Goal: Information Seeking & Learning: Learn about a topic

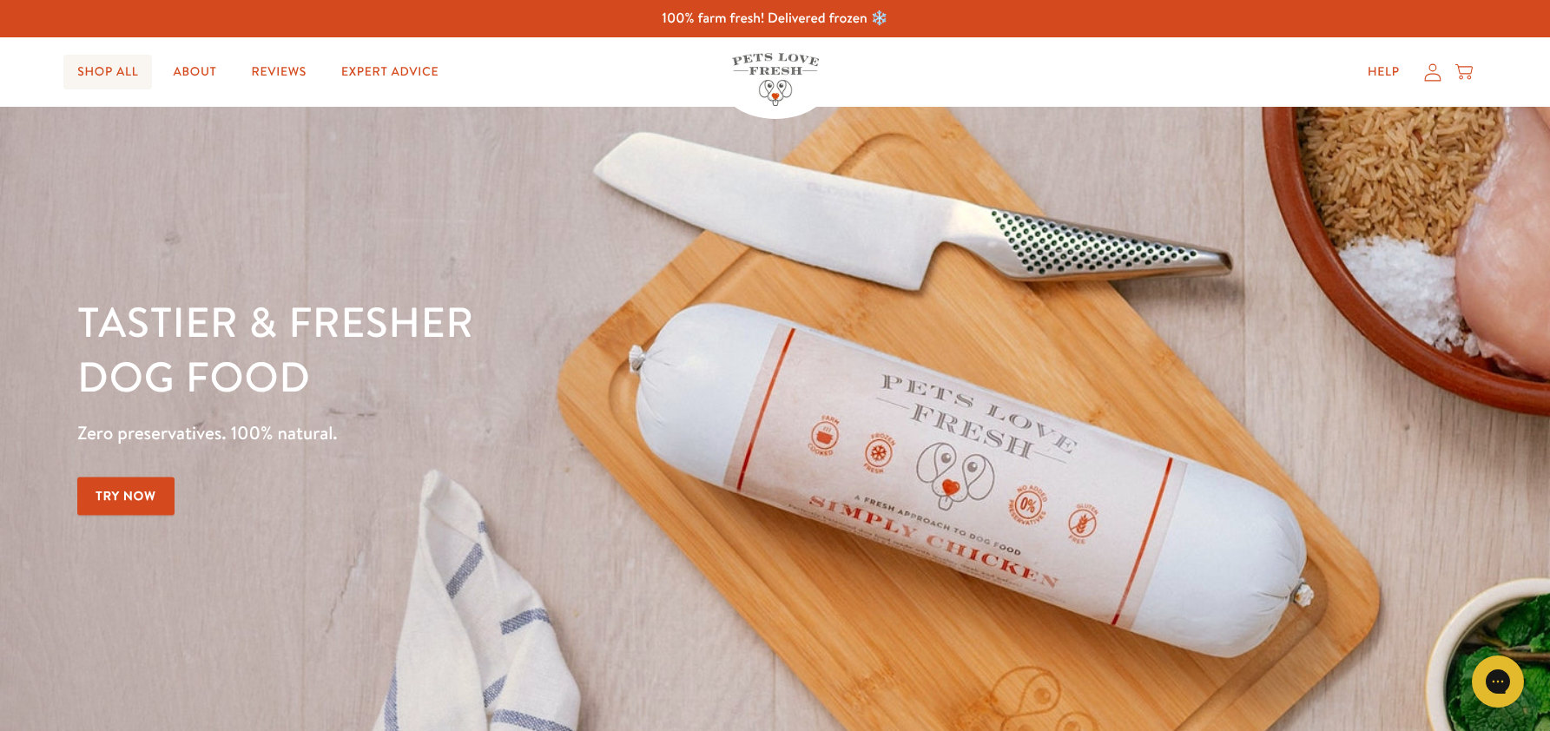
click at [105, 71] on link "Shop All" at bounding box center [107, 72] width 89 height 35
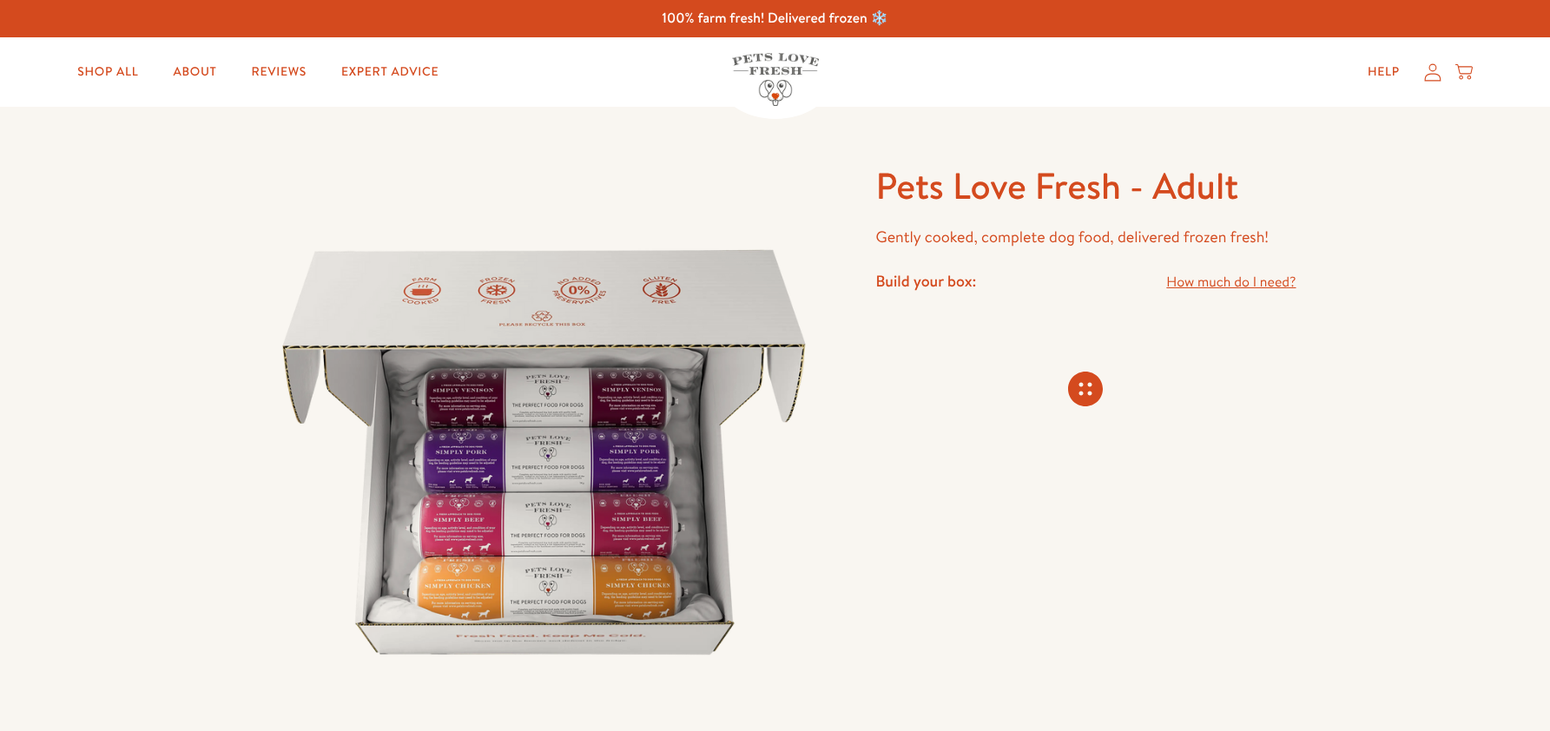
scroll to position [1515, 0]
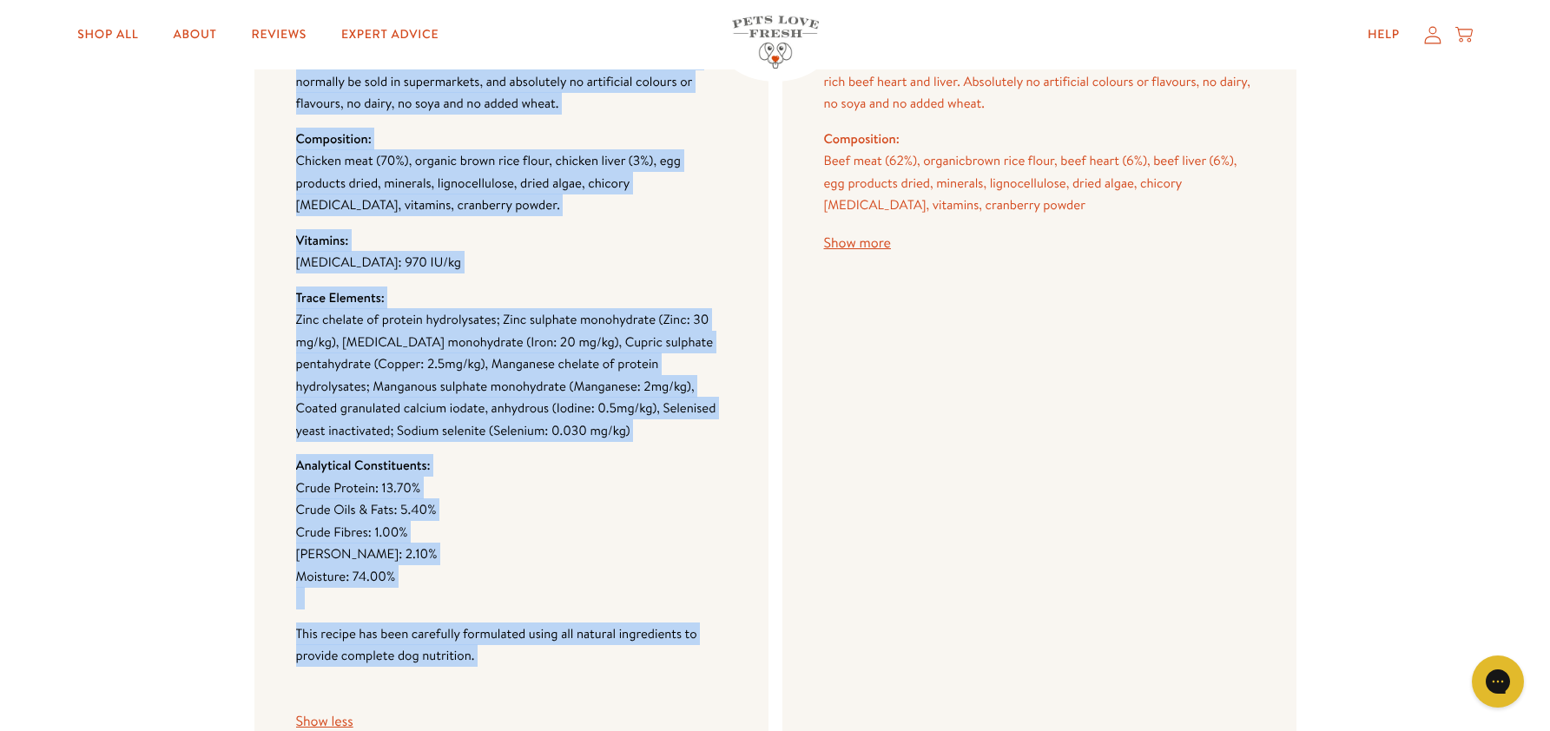
scroll to position [2262, 0]
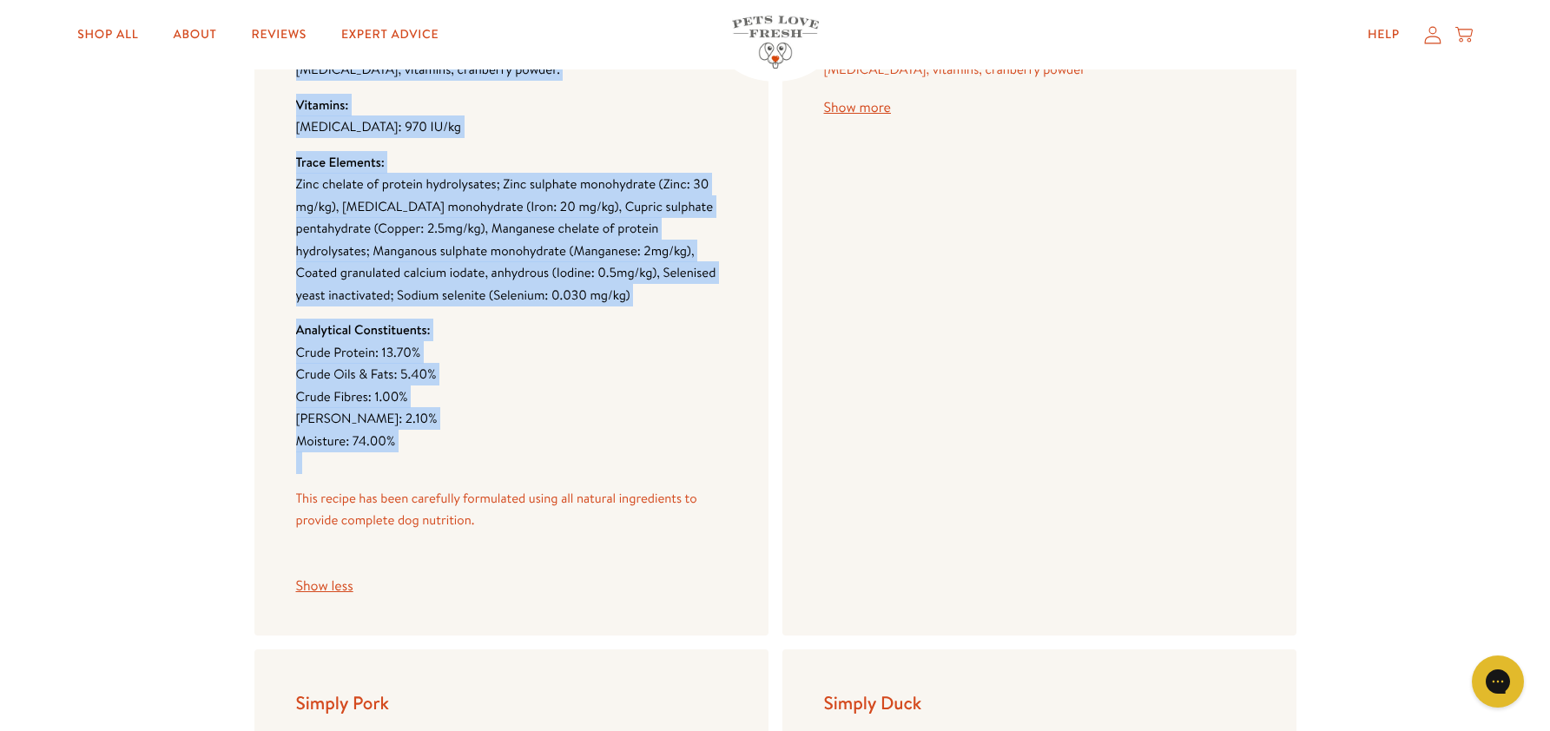
drag, startPoint x: 296, startPoint y: 150, endPoint x: 586, endPoint y: 467, distance: 429.7
click at [586, 467] on div "Simply Chicken This delicious recipe contains 70% human grade chicken meat that…" at bounding box center [511, 229] width 514 height 813
copy div "Simply Chicken This delicious recipe contains 70% human grade chicken meat that…"
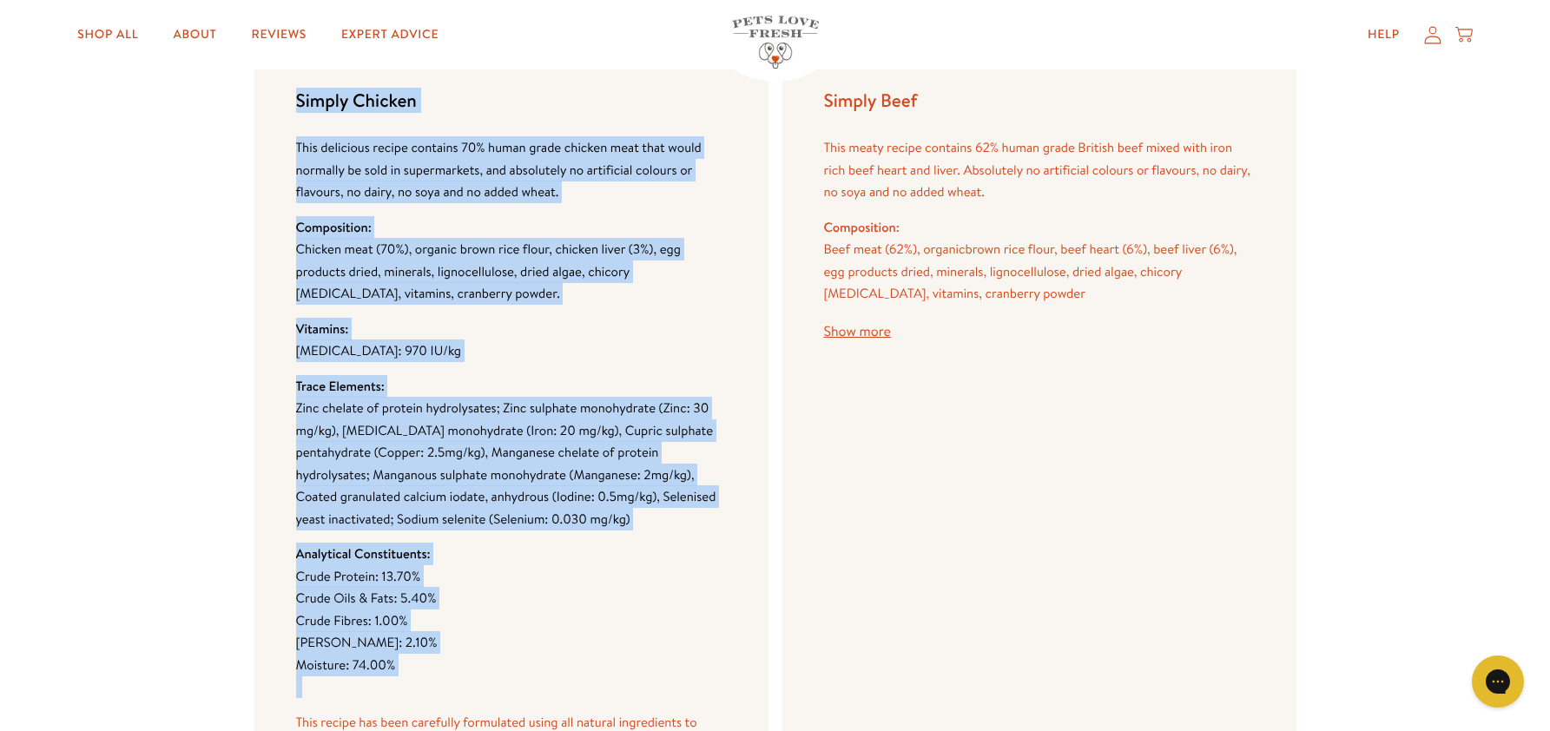
scroll to position [2041, 0]
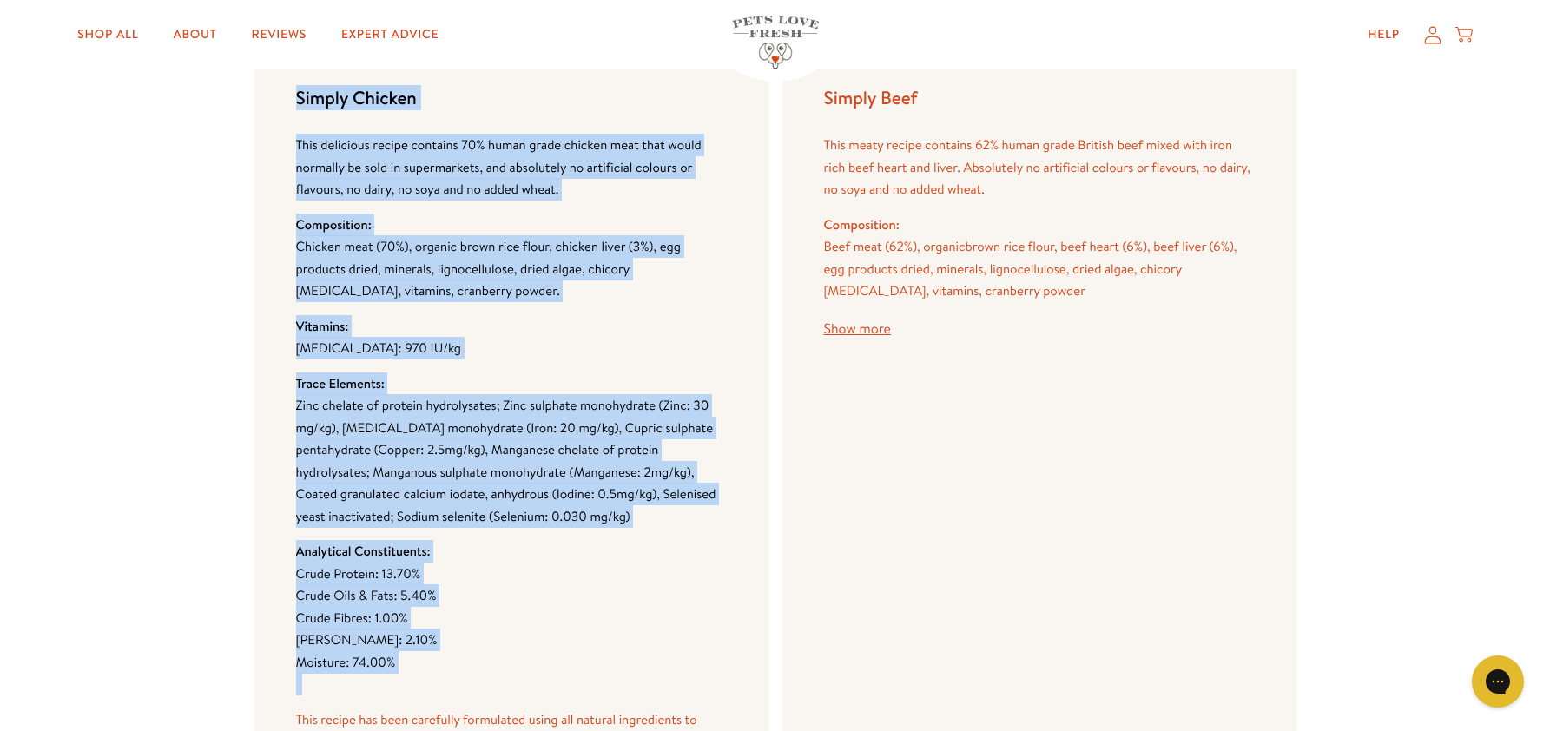
drag, startPoint x: 281, startPoint y: 278, endPoint x: 307, endPoint y: 201, distance: 80.7
click at [281, 277] on div "Simply Chicken This delicious recipe contains 70% human grade chicken meat that…" at bounding box center [511, 450] width 514 height 813
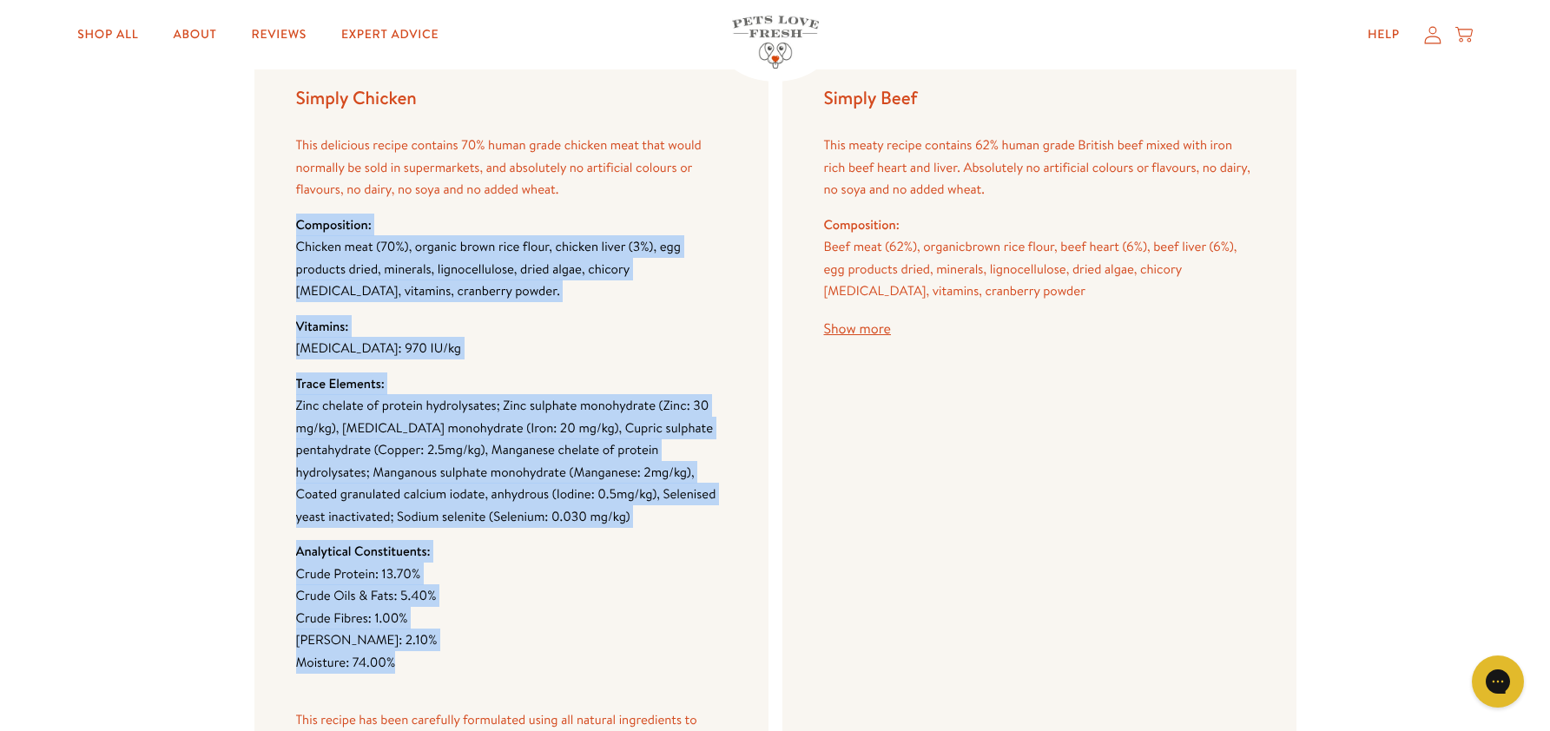
drag, startPoint x: 297, startPoint y: 223, endPoint x: 545, endPoint y: 668, distance: 509.3
click at [545, 668] on div "This delicious recipe contains 70% human grade chicken meat that would normally…" at bounding box center [511, 475] width 431 height 682
copy div "Composition: Chicken meat (70%), organic brown rice flour, chicken liver (3%), …"
click at [856, 326] on button "Show more" at bounding box center [857, 329] width 67 height 14
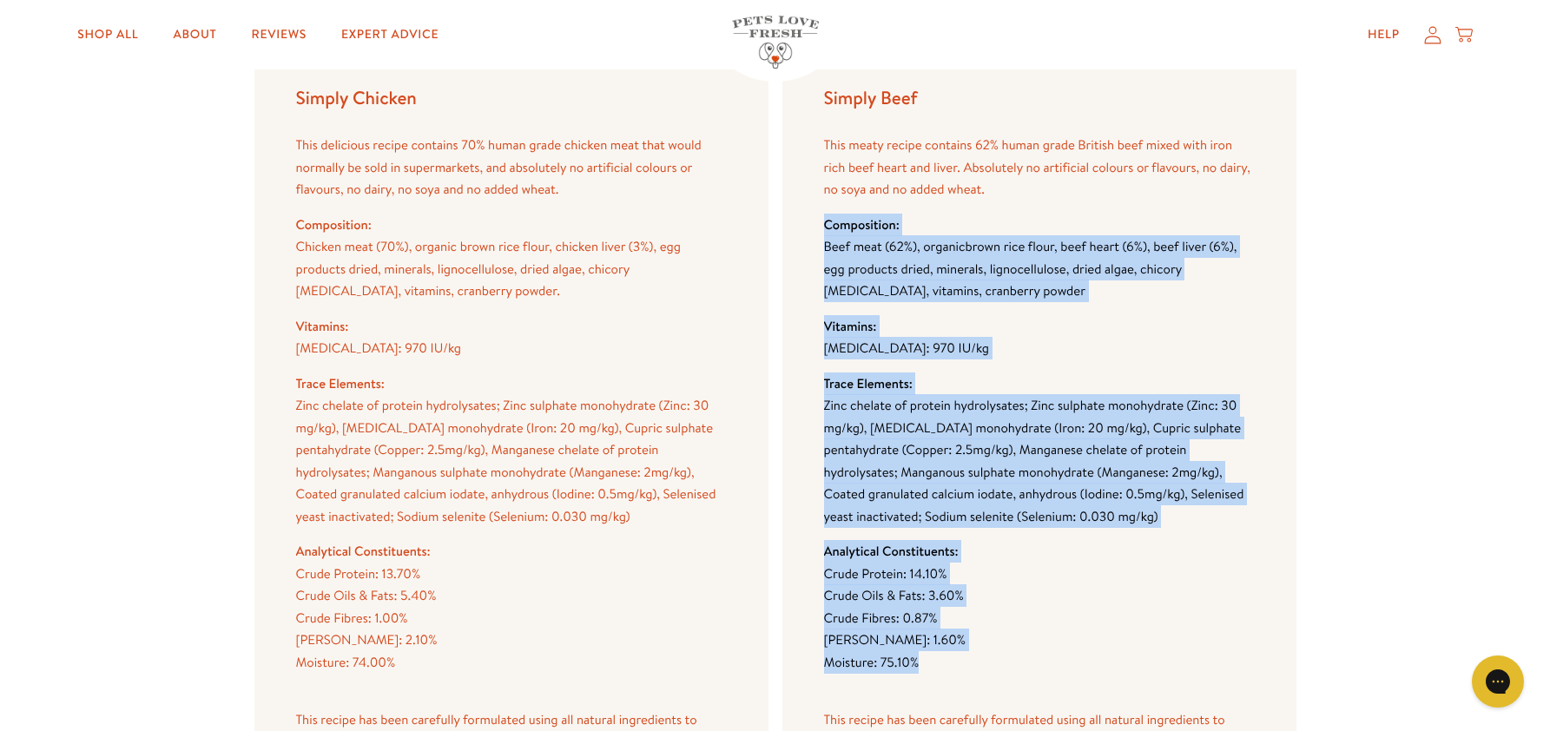
drag, startPoint x: 826, startPoint y: 221, endPoint x: 992, endPoint y: 663, distance: 471.3
click at [992, 663] on div "This meaty recipe contains 62% human grade British beef mixed with iron rich be…" at bounding box center [1039, 475] width 431 height 682
copy div "Composition: Beef meat (62%), organic brown rice flour, beef heart (6%), beef l…"
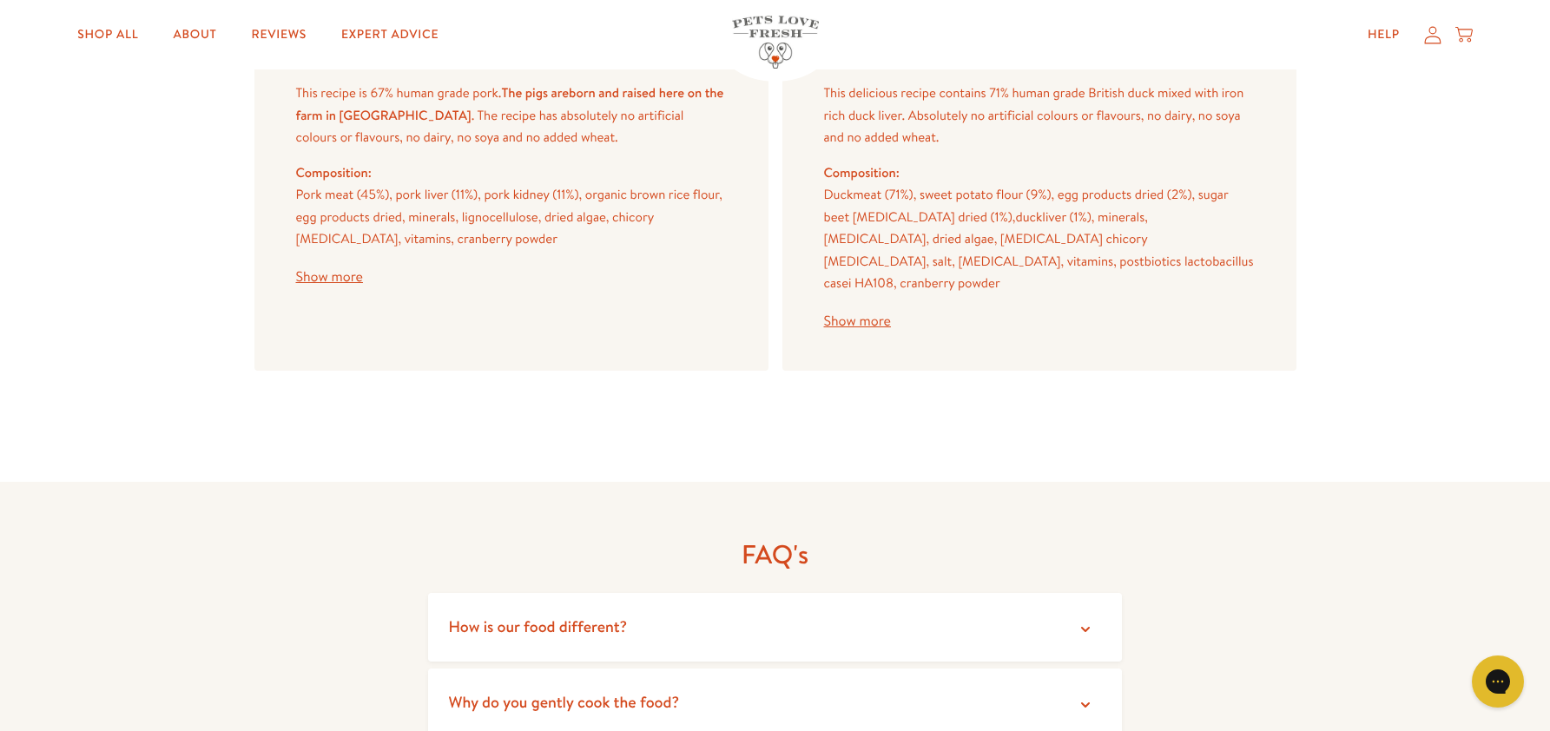
scroll to position [2871, 0]
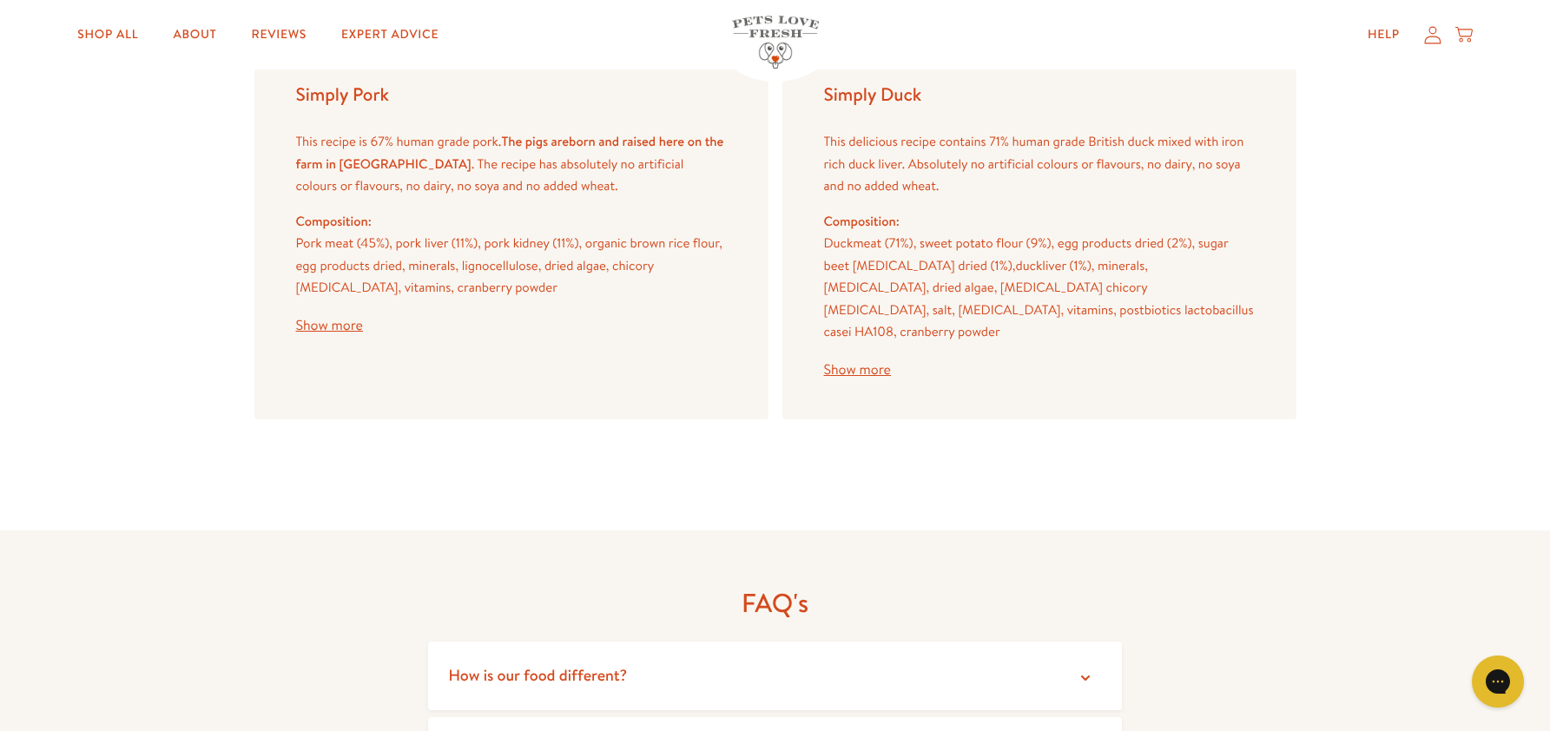
click at [340, 325] on button "Show more" at bounding box center [329, 326] width 67 height 14
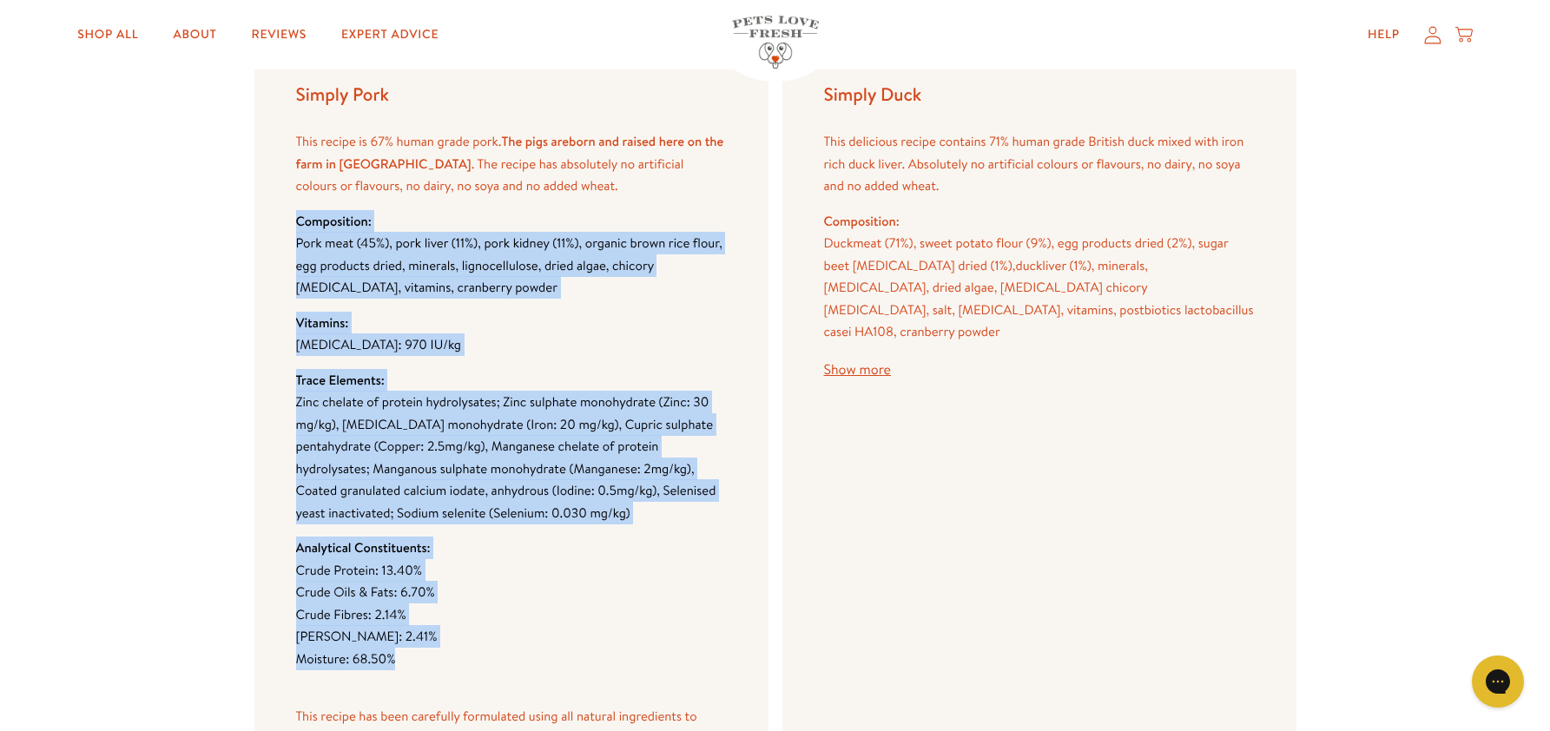
drag, startPoint x: 297, startPoint y: 218, endPoint x: 446, endPoint y: 653, distance: 459.7
click at [446, 653] on div "This recipe is 67% human grade pork. The pigs are born and raised here on the f…" at bounding box center [511, 471] width 431 height 682
copy div "Composition: Pork meat (45%), pork liver (11%), pork kidney (11%), organic brow…"
click at [855, 363] on button "Show more" at bounding box center [857, 370] width 67 height 14
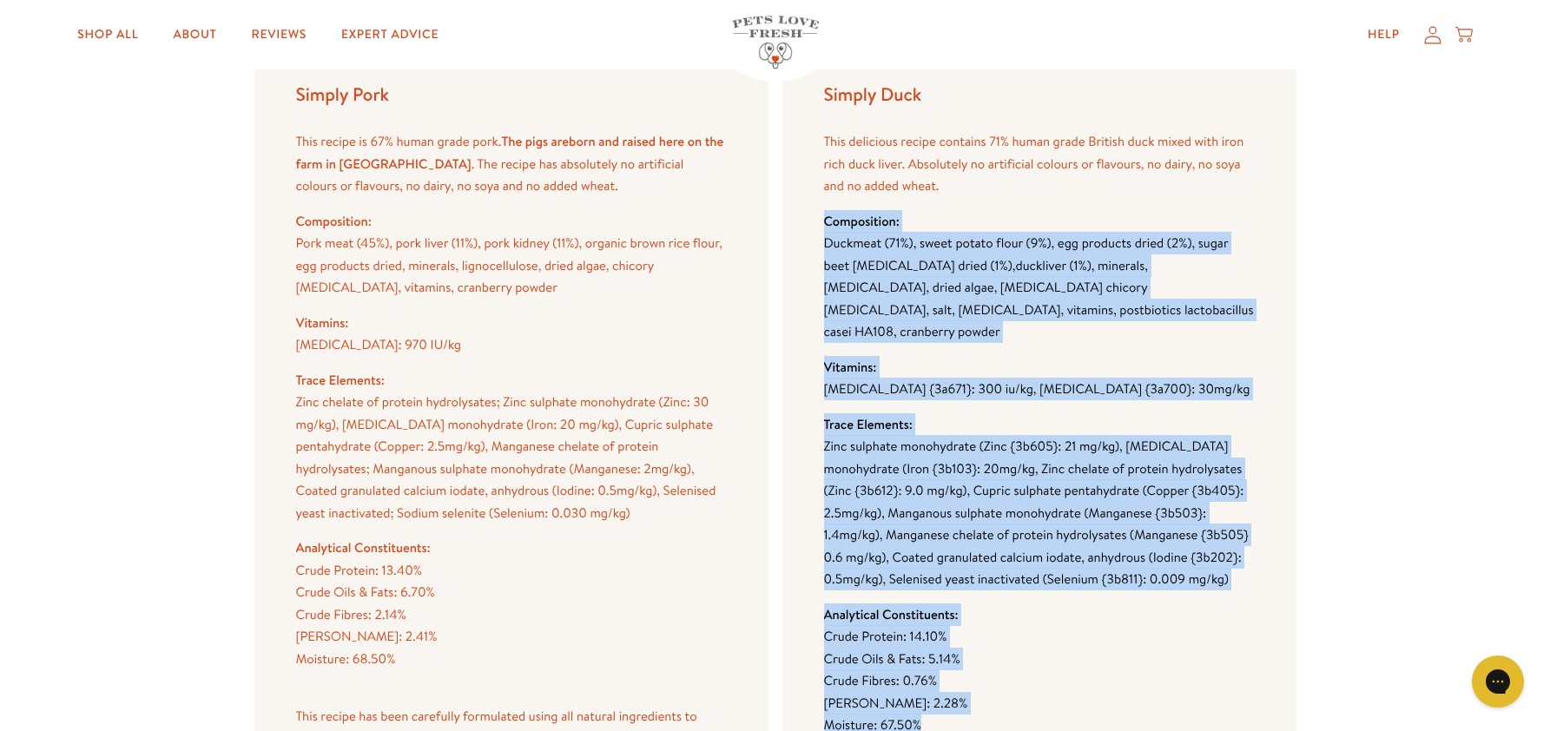
drag, startPoint x: 826, startPoint y: 219, endPoint x: 970, endPoint y: 700, distance: 502.3
click at [970, 700] on div "This delicious recipe contains 71% human grade British duck mixed with iron ric…" at bounding box center [1039, 504] width 431 height 749
copy div "Composition: Duck meat (71%), sweet potato flour (9%), egg products dried (2%),…"
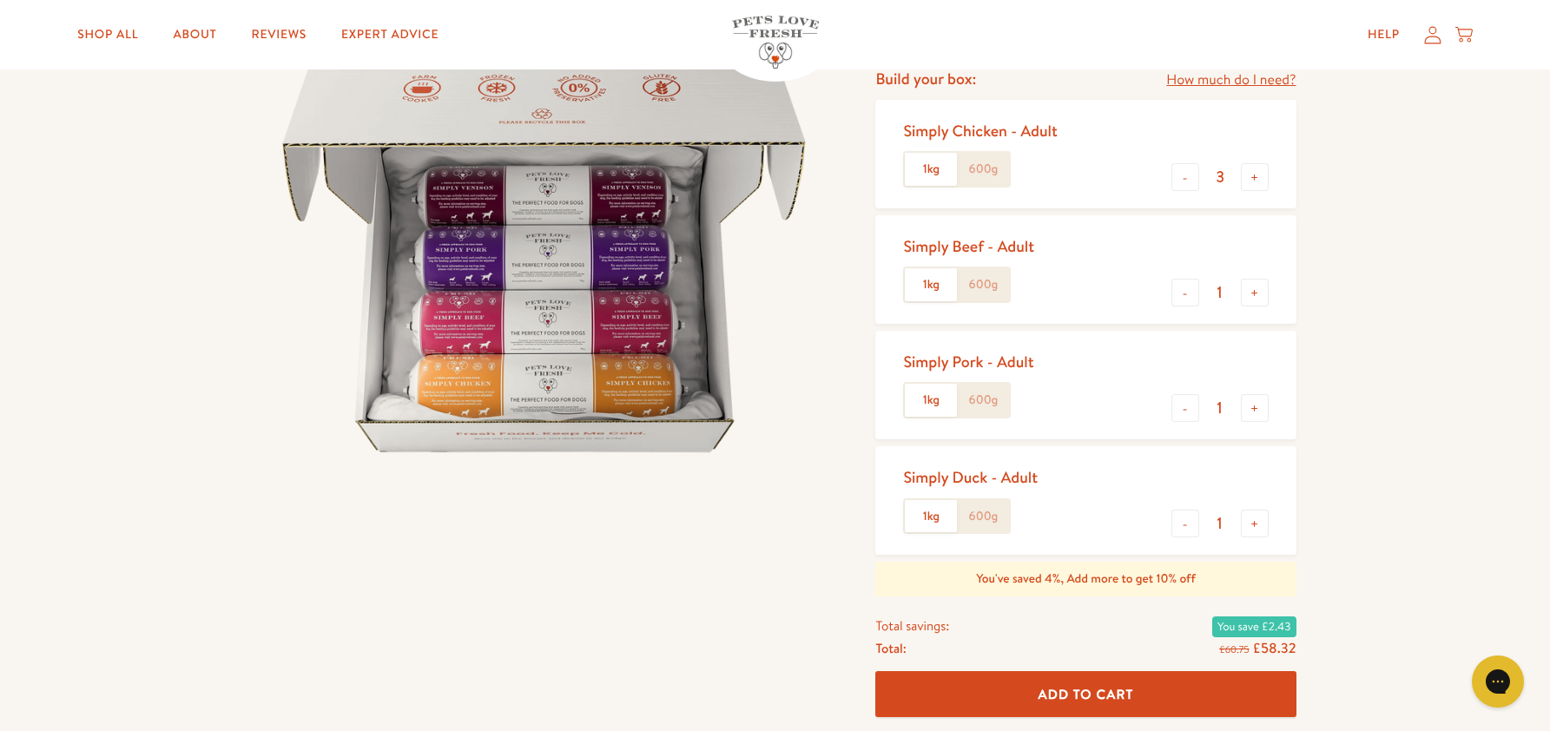
scroll to position [0, 0]
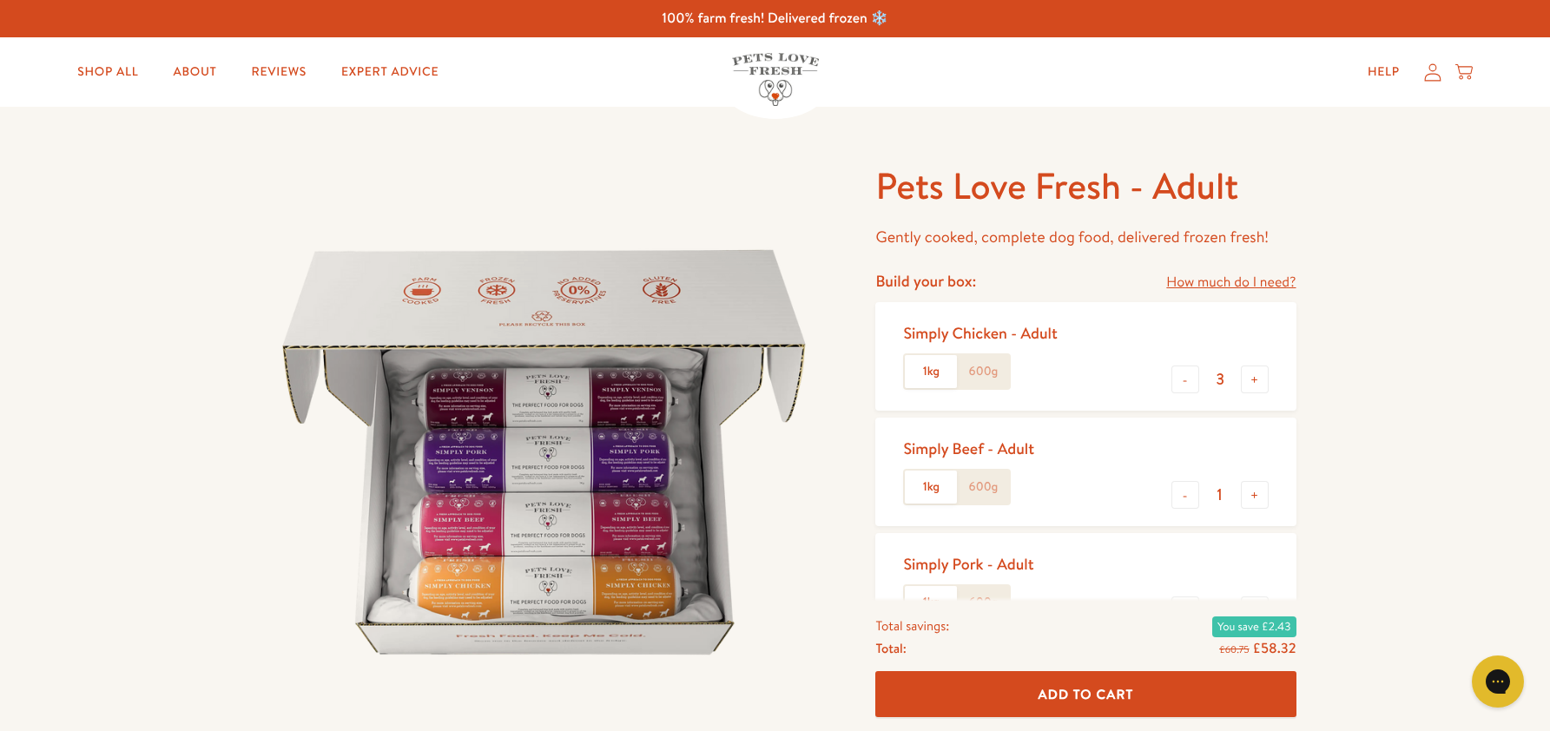
click at [1427, 68] on icon at bounding box center [1432, 72] width 17 height 18
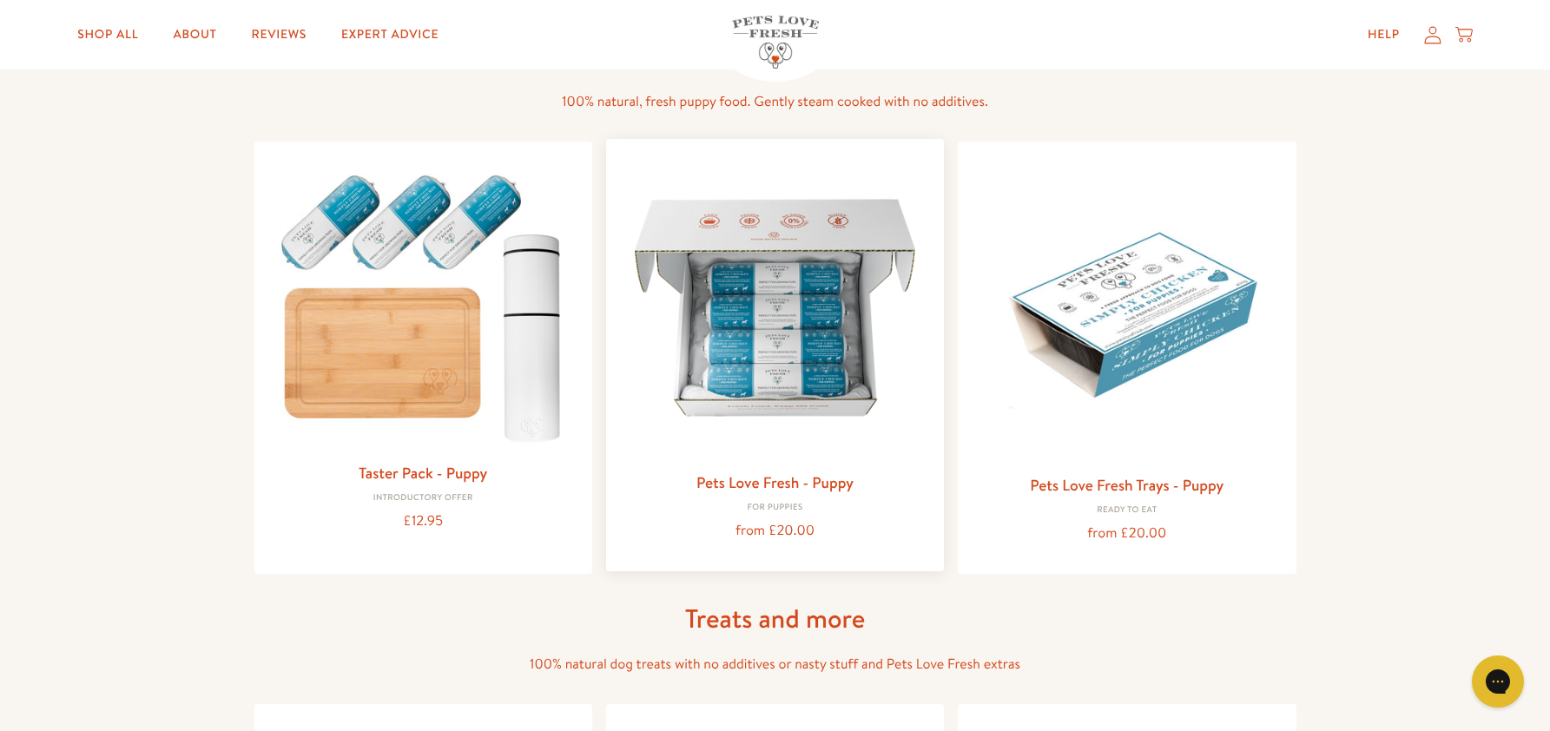
click at [770, 373] on img at bounding box center [775, 308] width 310 height 310
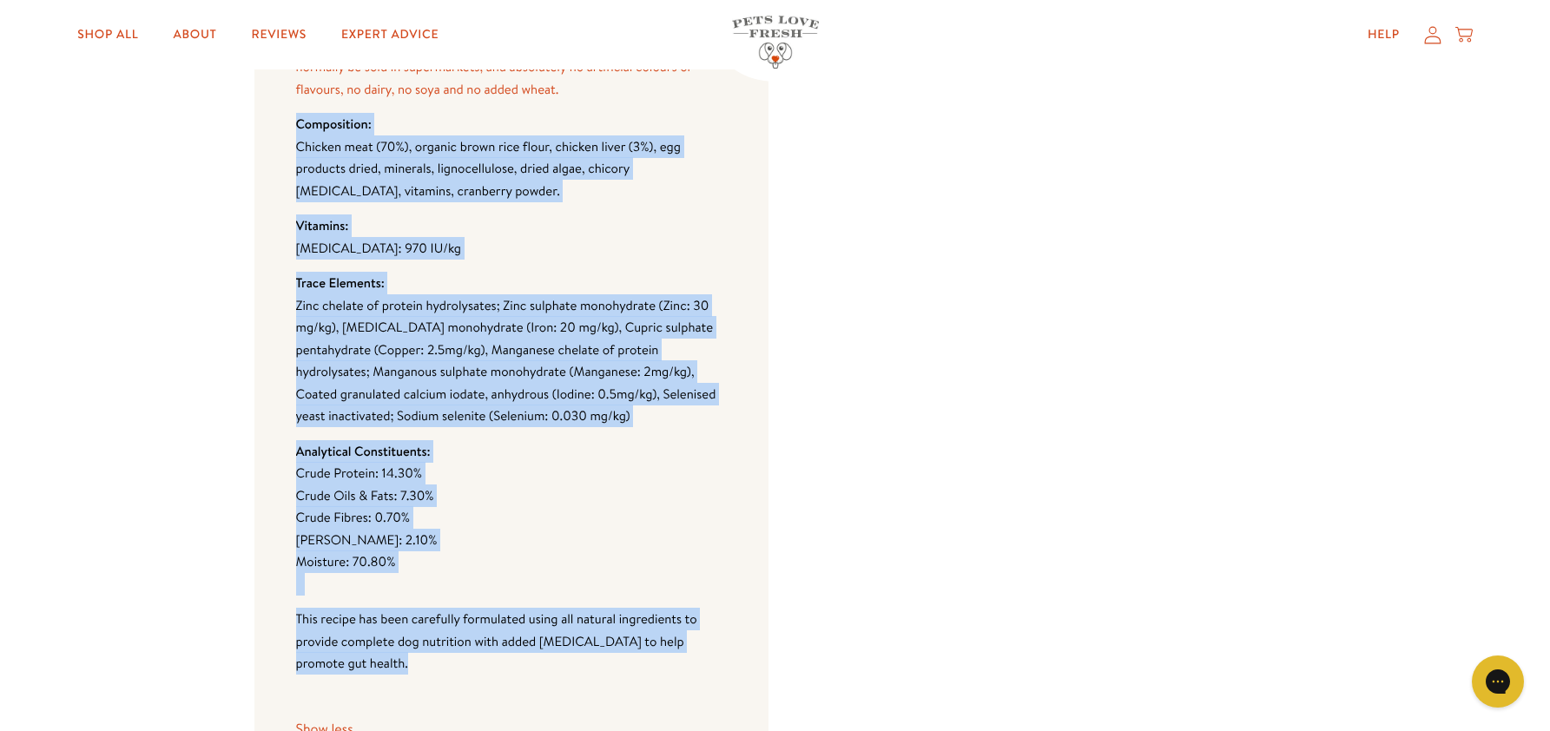
scroll to position [1858, 0]
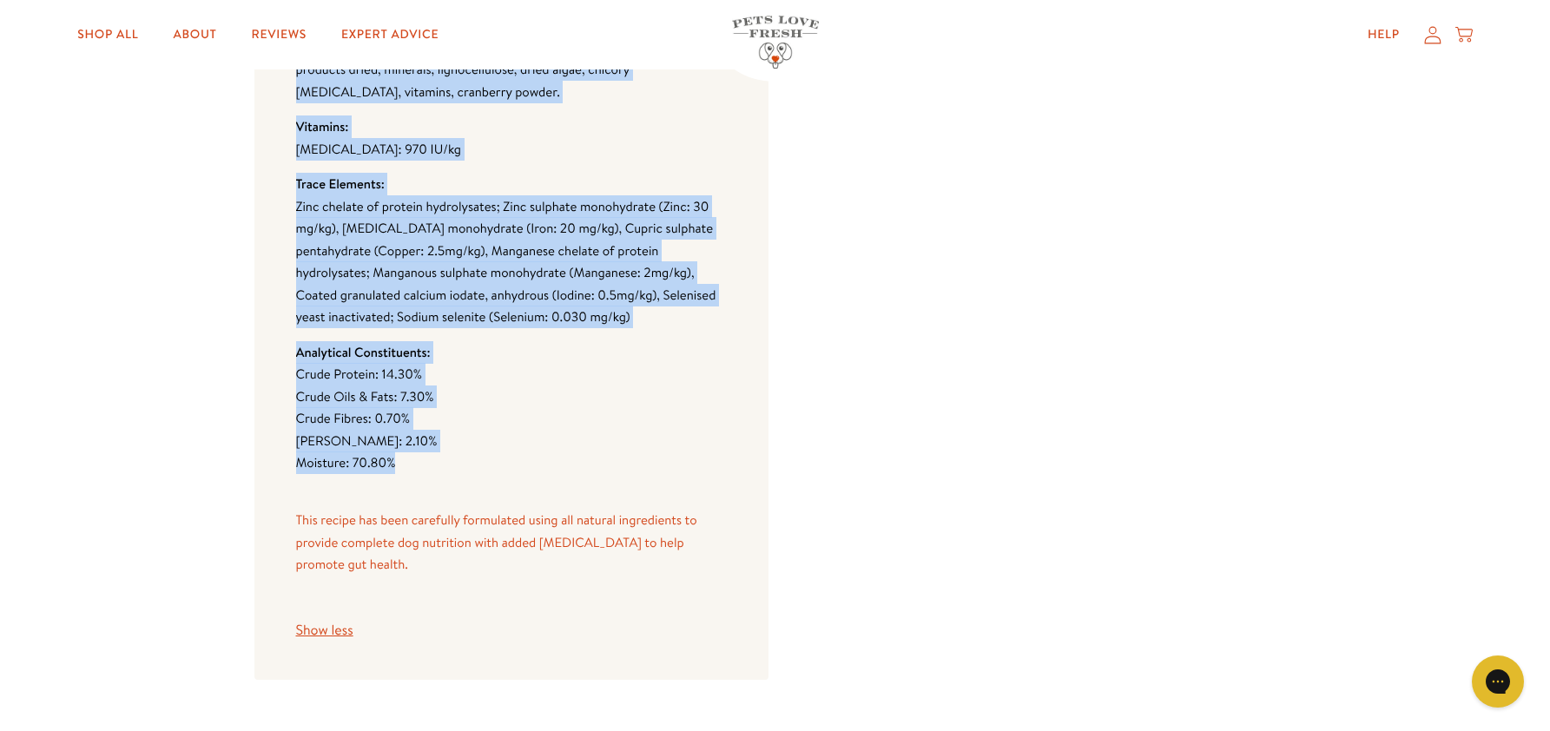
drag, startPoint x: 296, startPoint y: 317, endPoint x: 422, endPoint y: 470, distance: 198.0
click at [422, 470] on div "This delicious recipe contains 70% human grade chicken meat that would normally…" at bounding box center [511, 287] width 431 height 704
copy div "Composition: Chicken meat (70%), organic brown rice flour, chicken liver (3%), …"
